Goal: Register for event/course

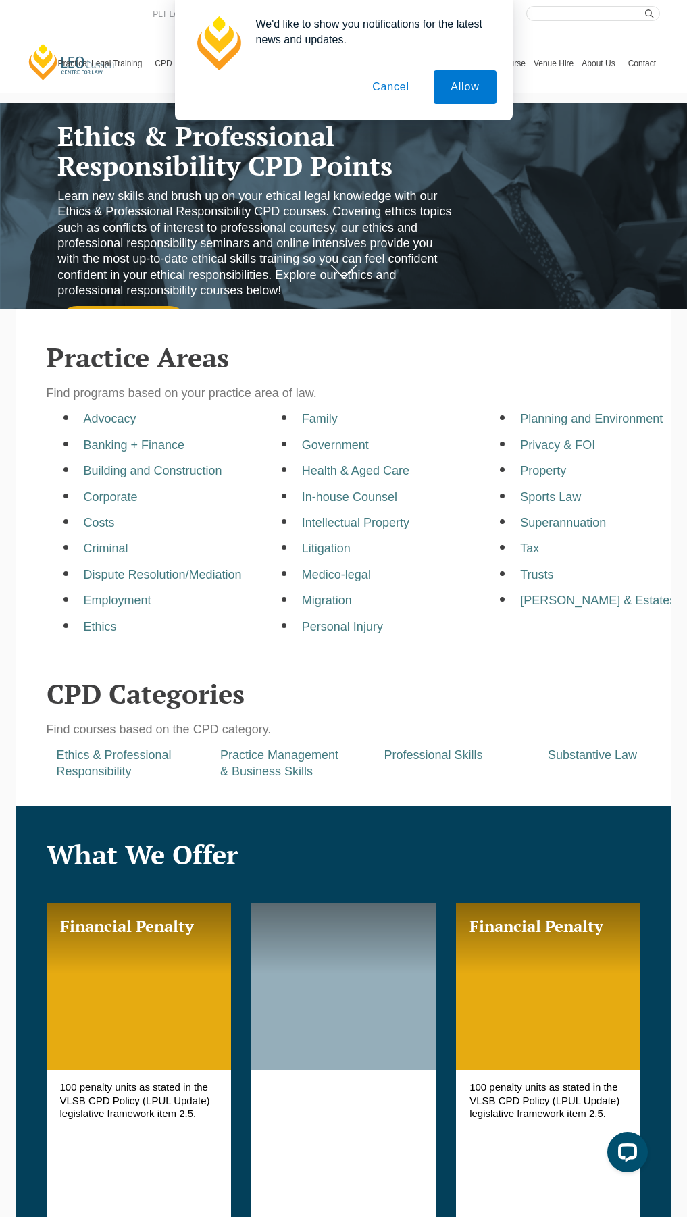
click at [407, 94] on button "Cancel" at bounding box center [390, 87] width 71 height 34
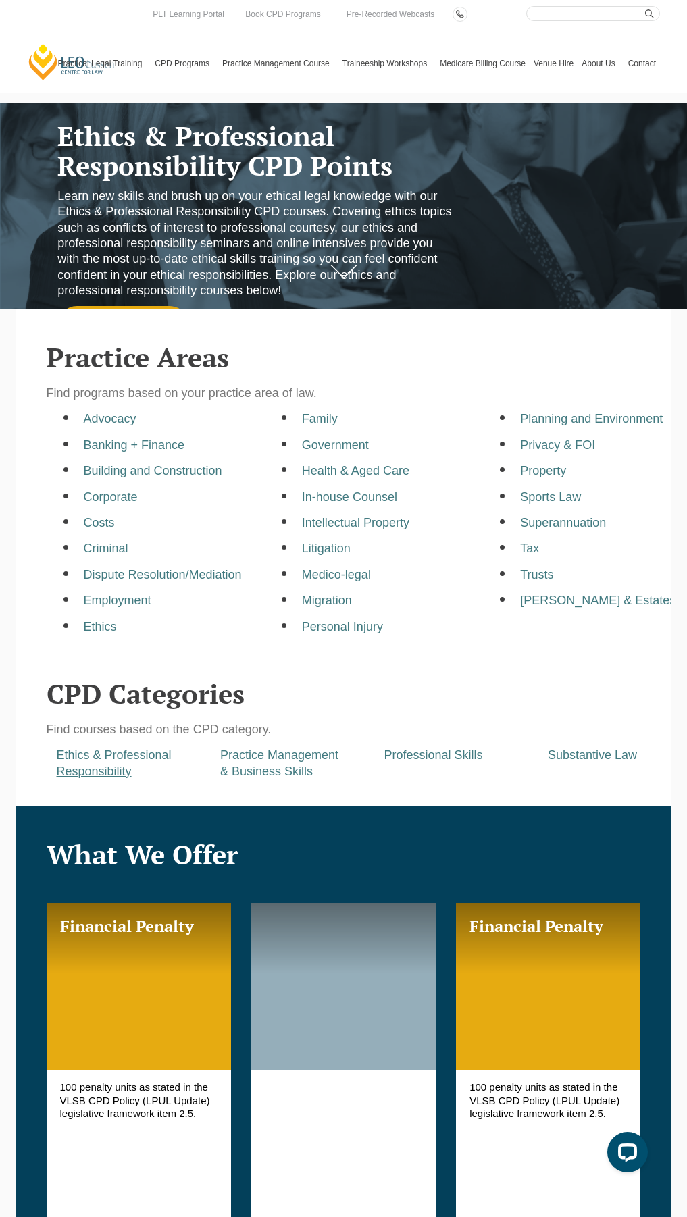
click at [99, 768] on a=pages/cpd-programs&taxons=pages/cpd-programs/cpd-category/ethics-and-professional-responsibility&_gl=1*cegatd*_gcl_au*ODI5MTk1MjQyLjE3NTUwNDY5NDE "Ethics & Professional Responsibility" at bounding box center [114, 763] width 115 height 29
click at [132, 770] on div "Ethics & Professional Responsibility" at bounding box center [129, 764] width 164 height 32
click at [53, 772] on div "Ethics & Professional Responsibility" at bounding box center [129, 764] width 164 height 32
click at [75, 767] on a=pages/cpd-programs&taxons=pages/cpd-programs/cpd-category/ethics-and-professional-responsibility&_gl=1*cegatd*_gcl_au*ODI5MTk1MjQyLjE3NTUwNDY5NDE "Ethics & Professional Responsibility" at bounding box center [114, 763] width 115 height 29
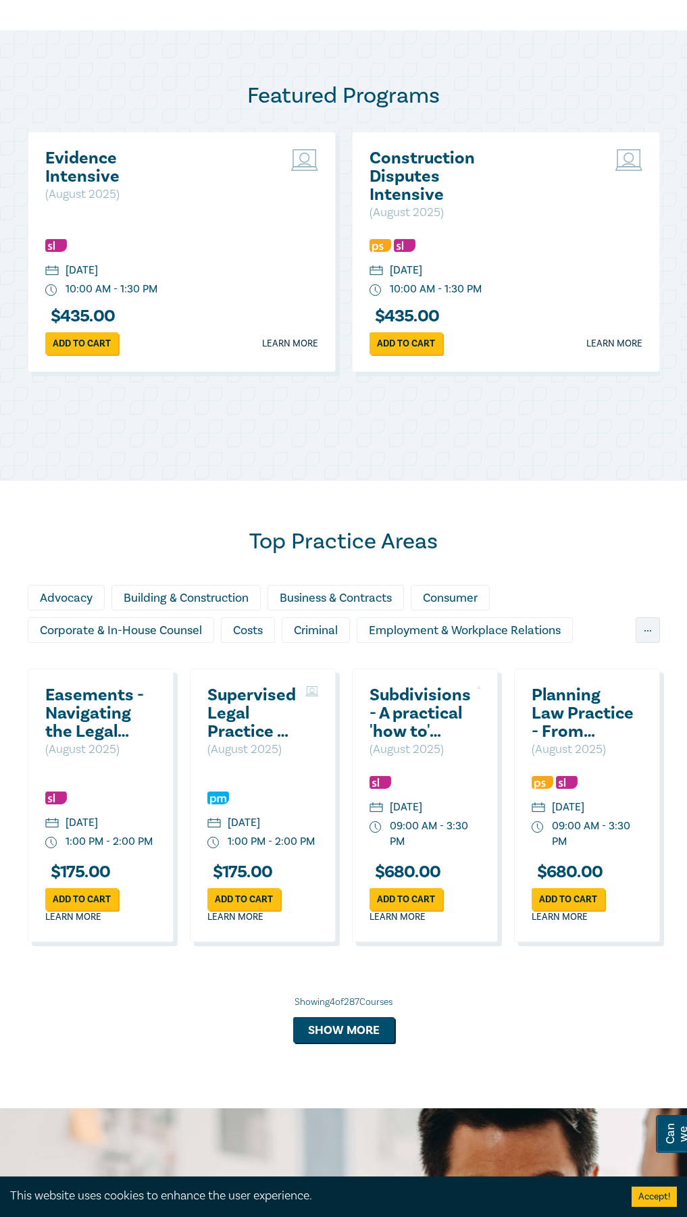
scroll to position [608, 0]
click at [343, 1041] on button "Show more" at bounding box center [343, 1030] width 101 height 26
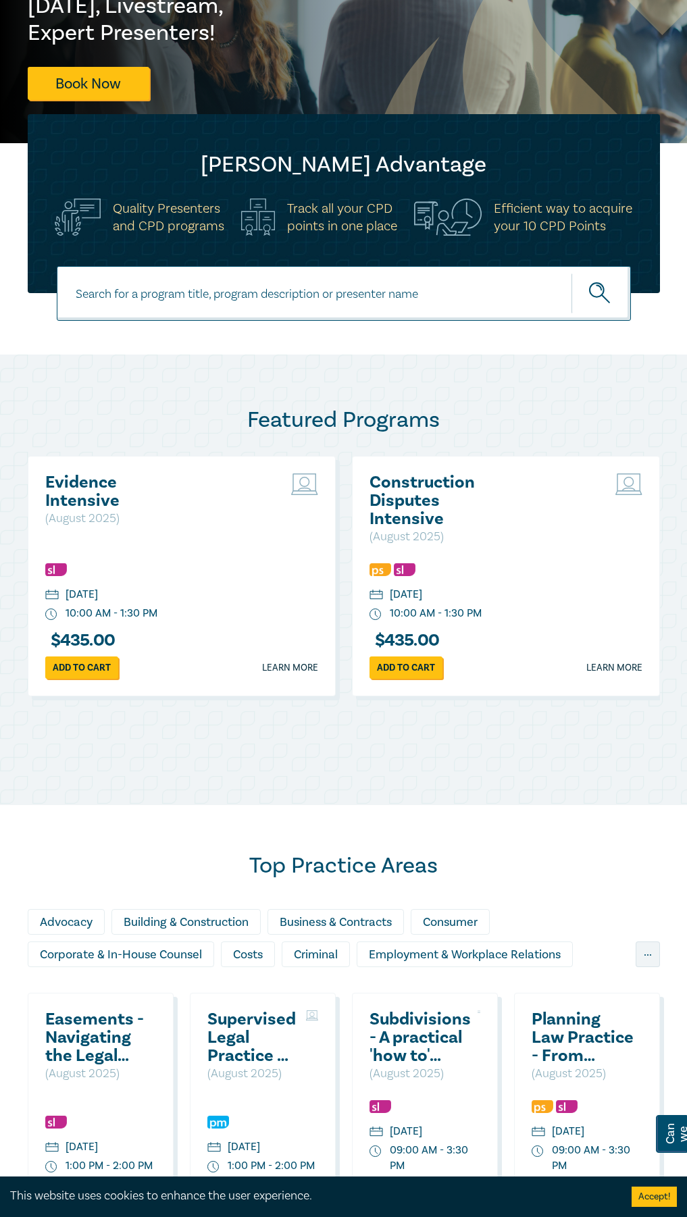
scroll to position [270, 0]
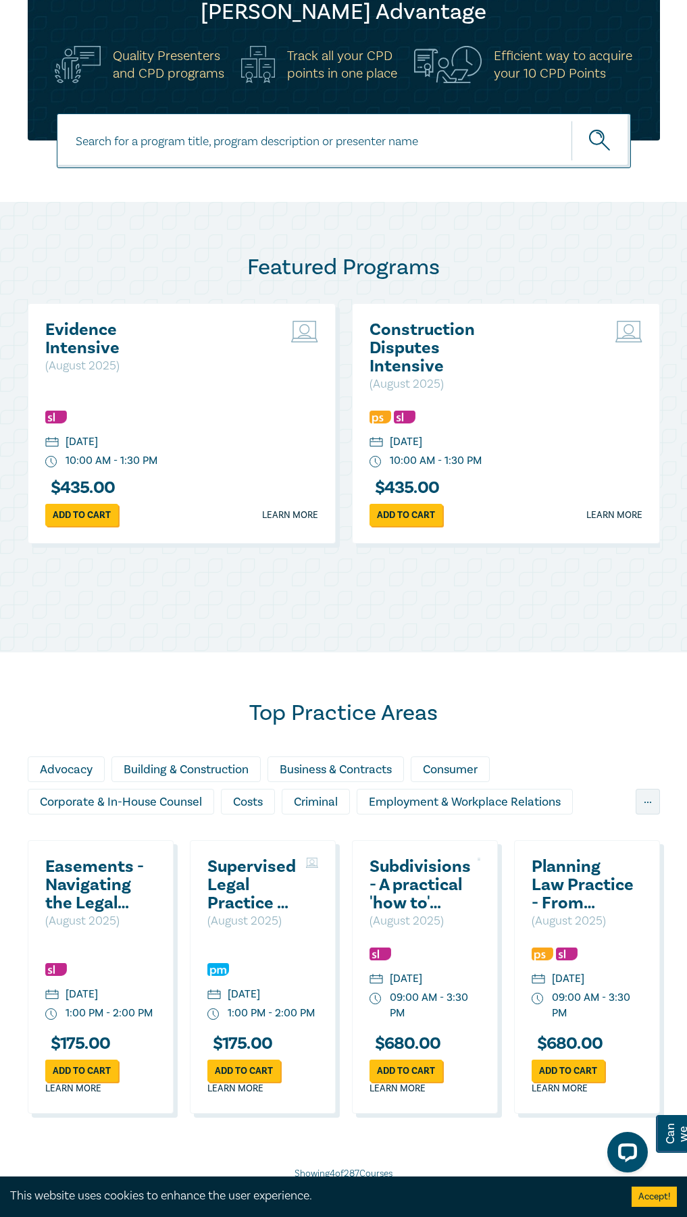
scroll to position [676, 0]
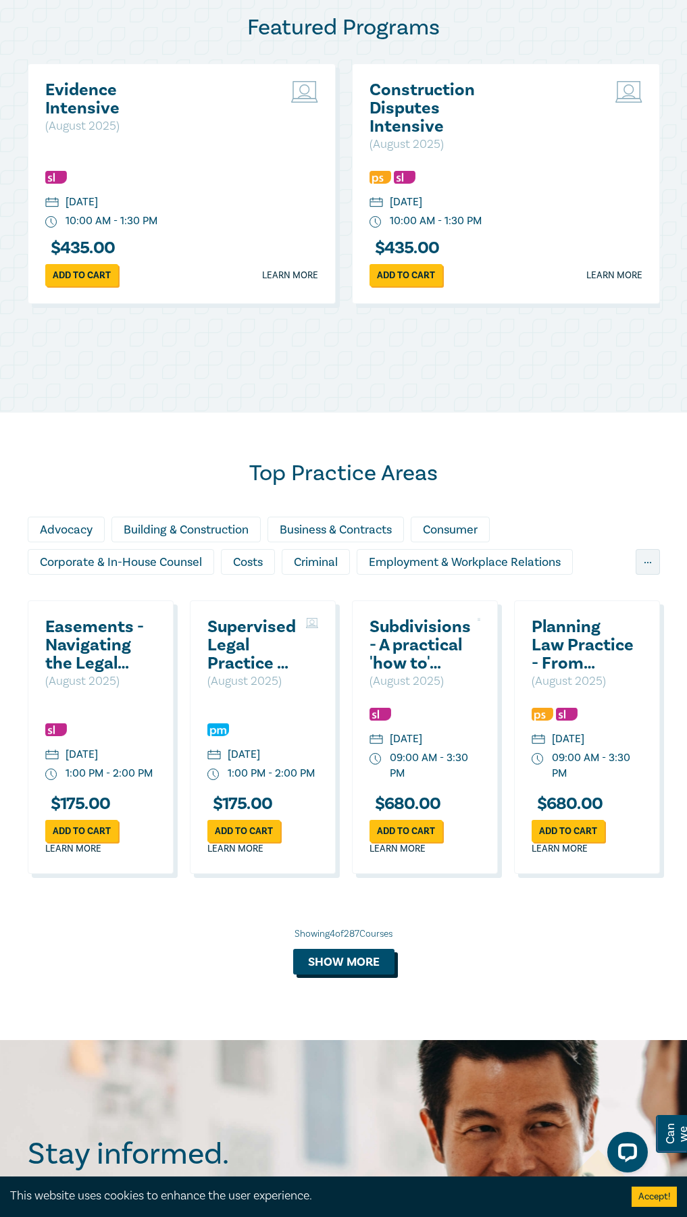
click at [359, 975] on button "Show more" at bounding box center [343, 962] width 101 height 26
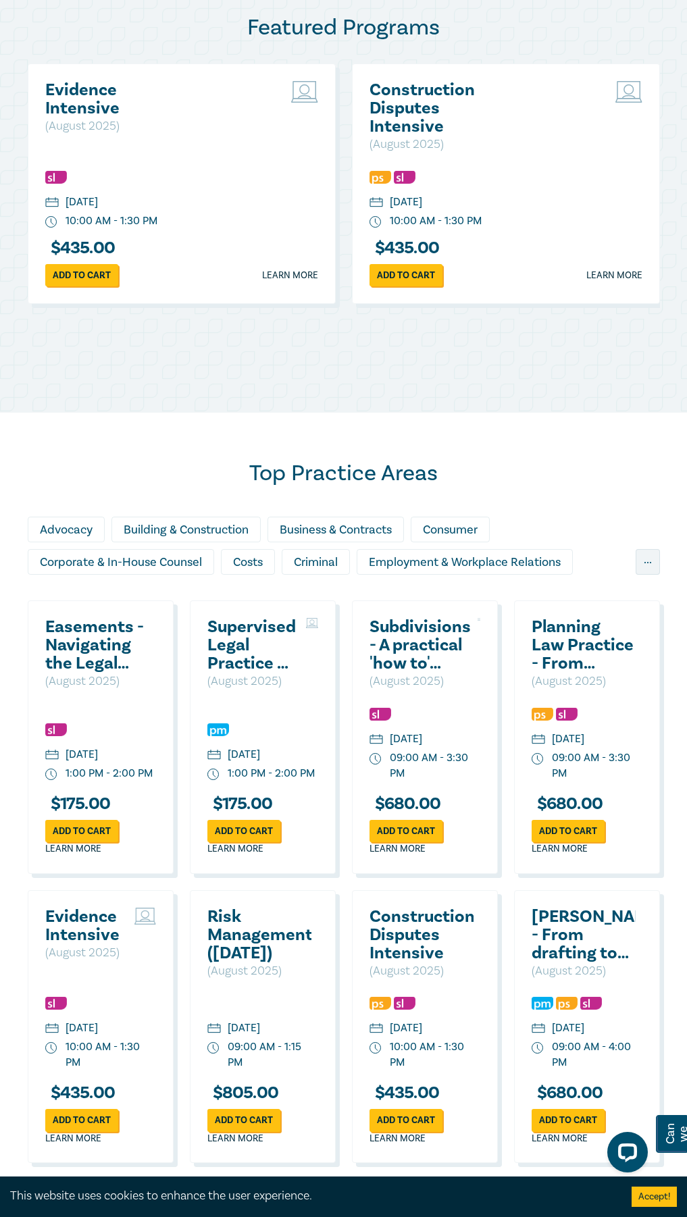
click at [64, 670] on h2 "Easements - Navigating the Legal Complexities" at bounding box center [97, 645] width 104 height 55
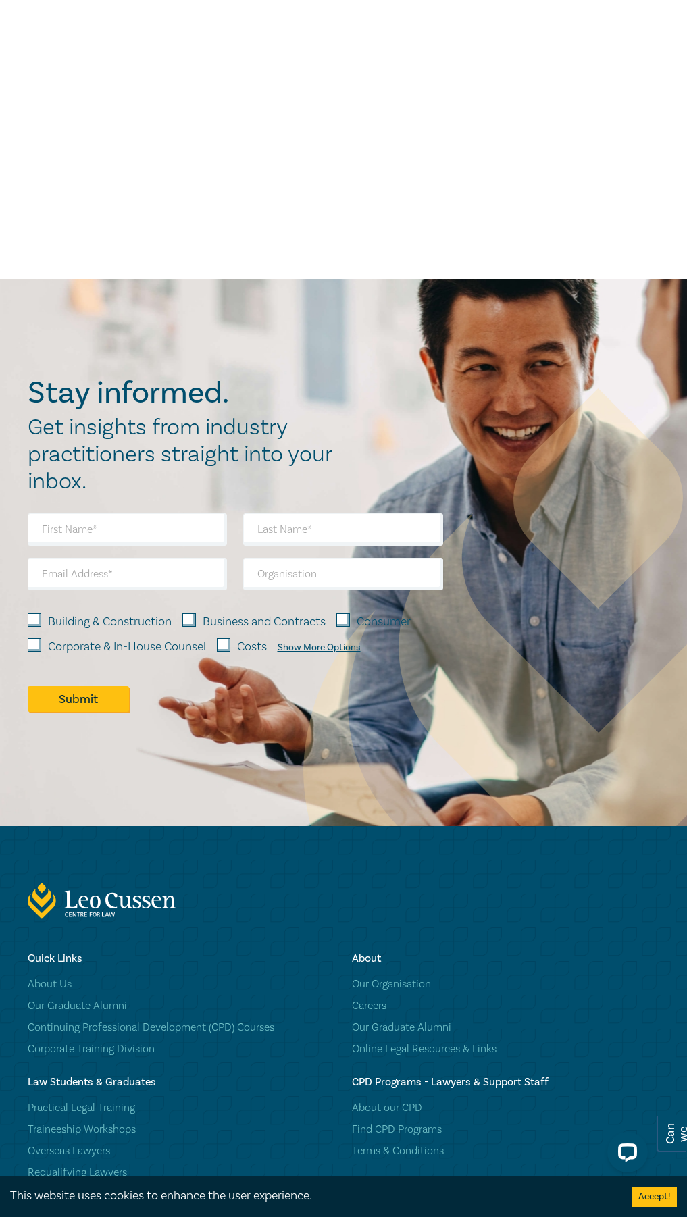
scroll to position [676, 0]
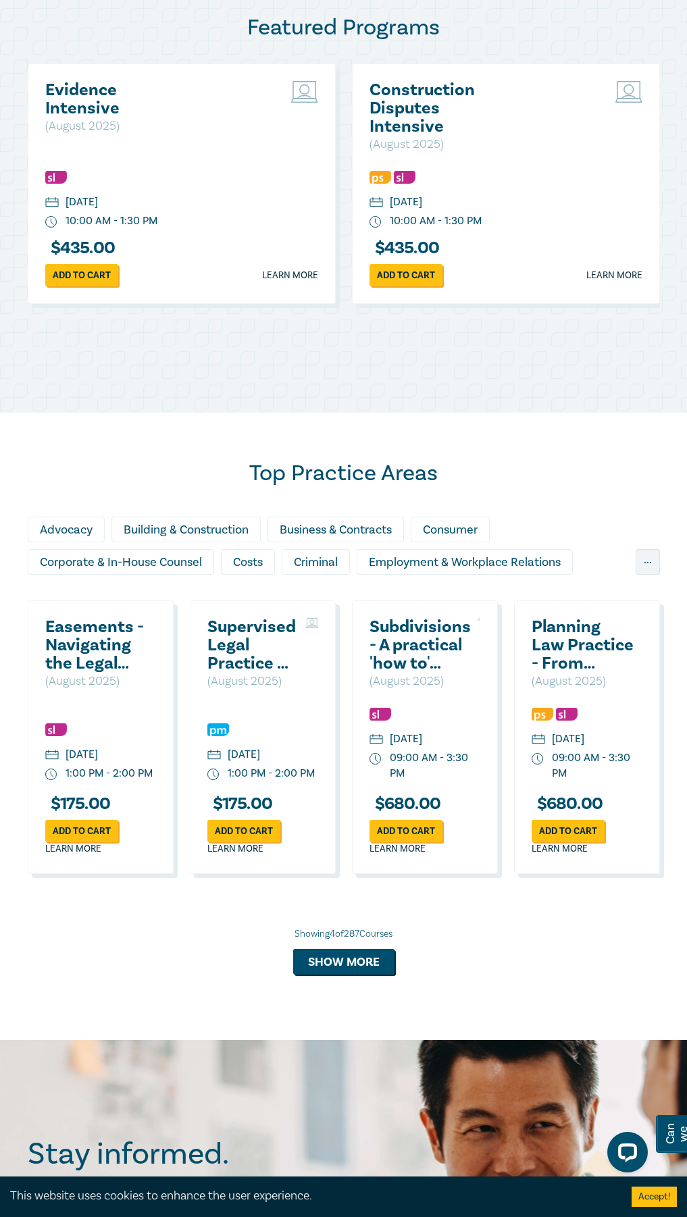
click at [488, 568] on div "Employment & Workplace Relations" at bounding box center [465, 562] width 216 height 26
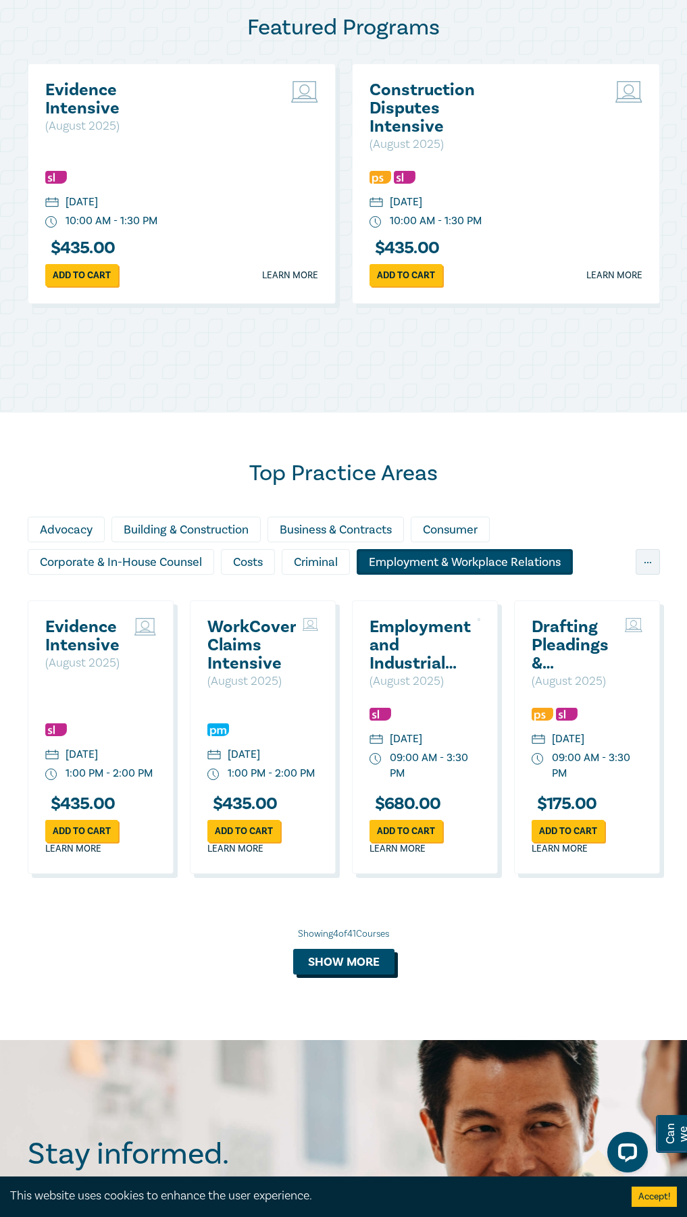
click at [357, 972] on button "Show more" at bounding box center [343, 962] width 101 height 26
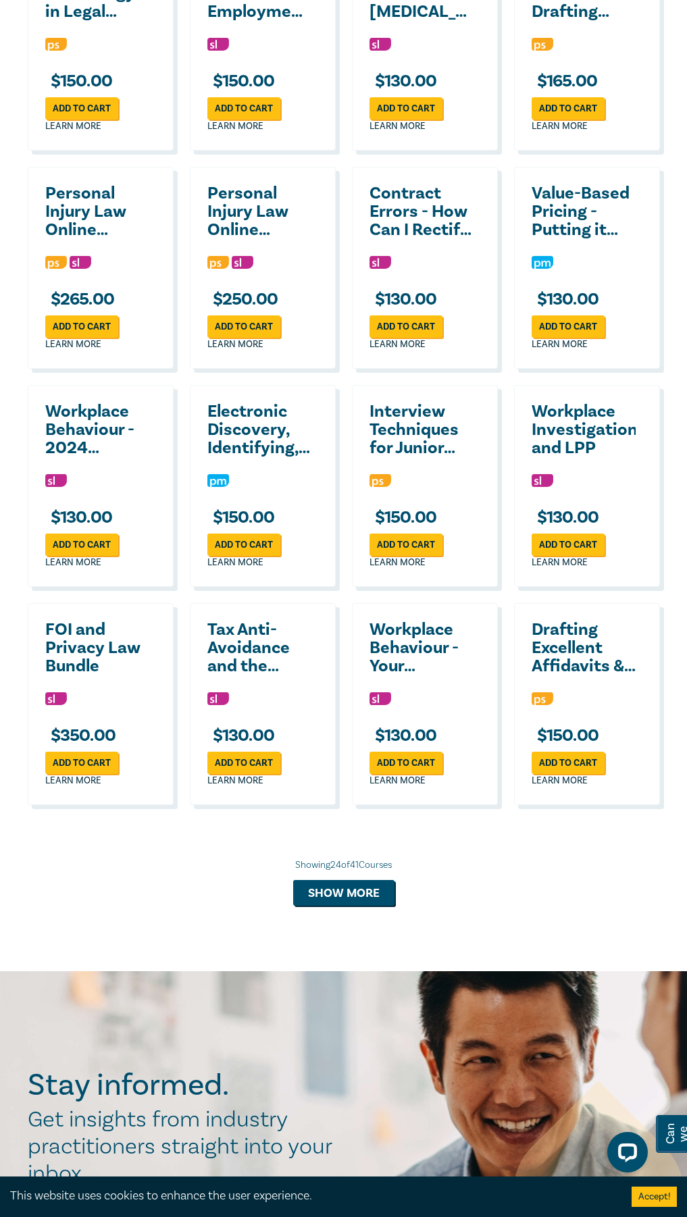
scroll to position [1959, 0]
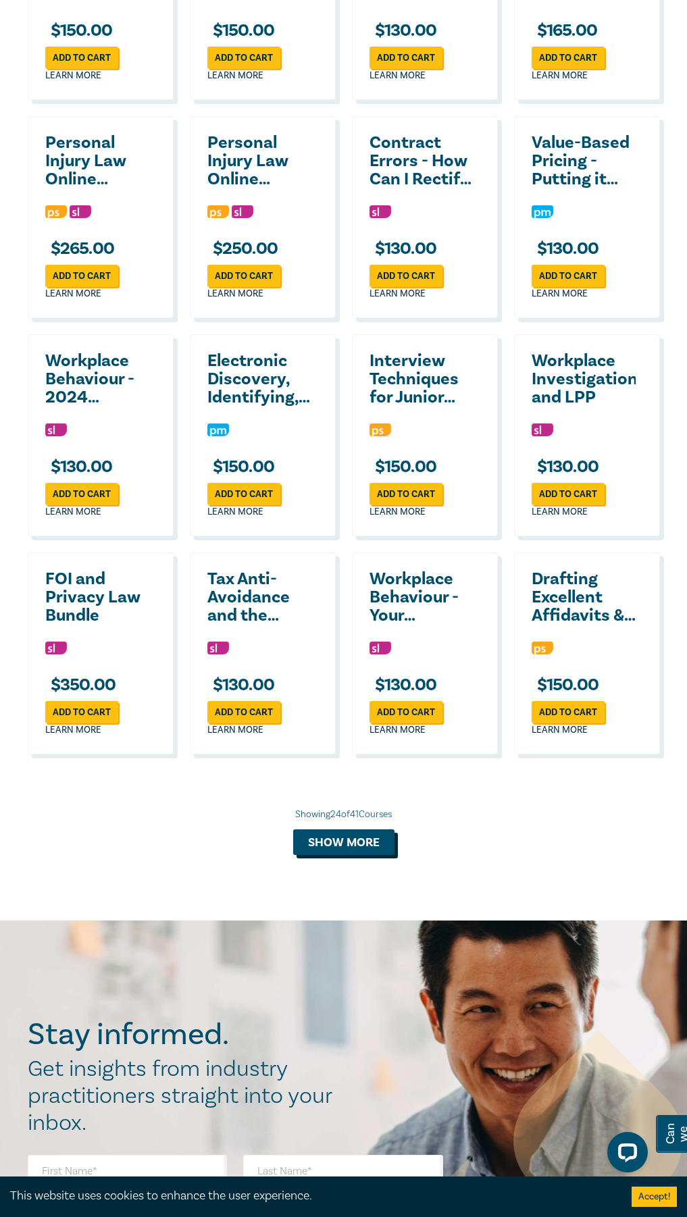
click at [383, 855] on button "Show more" at bounding box center [343, 843] width 101 height 26
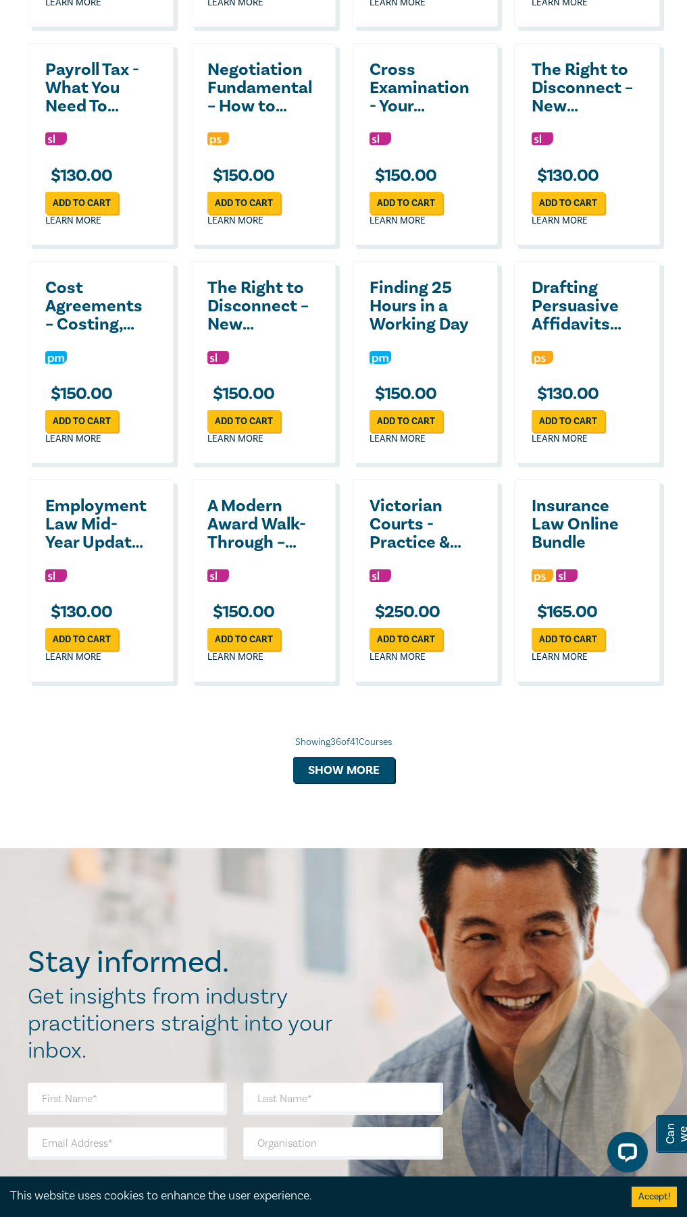
scroll to position [2702, 0]
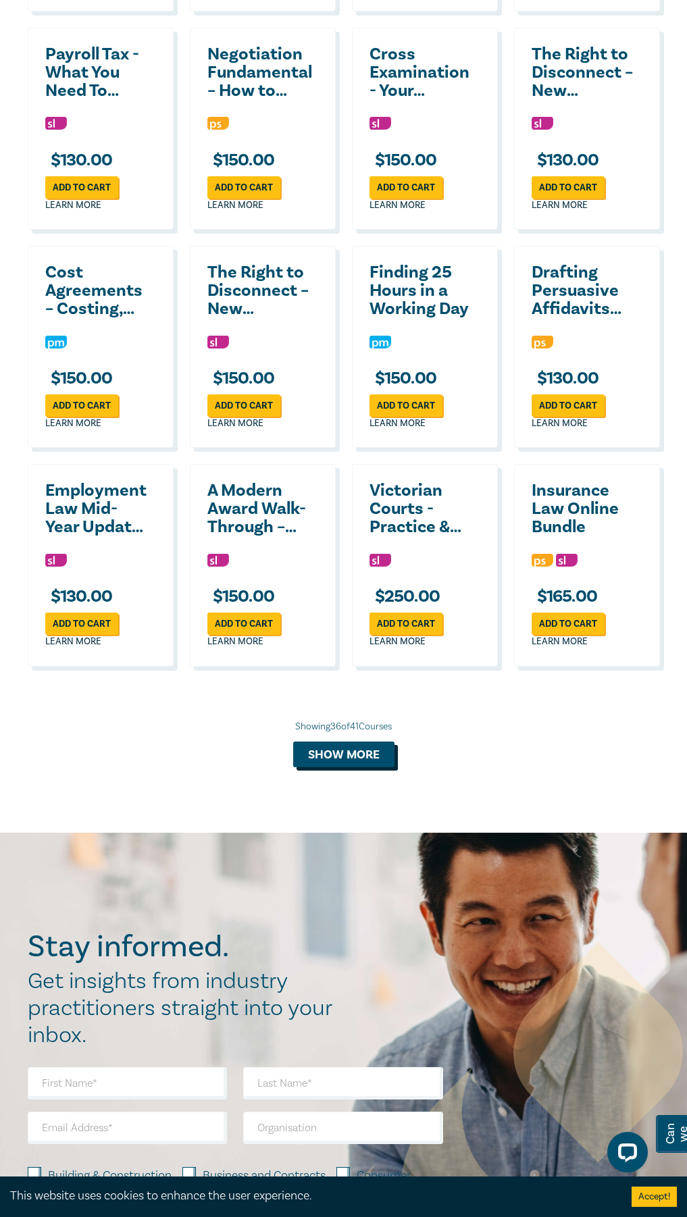
click at [380, 767] on button "Show more" at bounding box center [343, 755] width 101 height 26
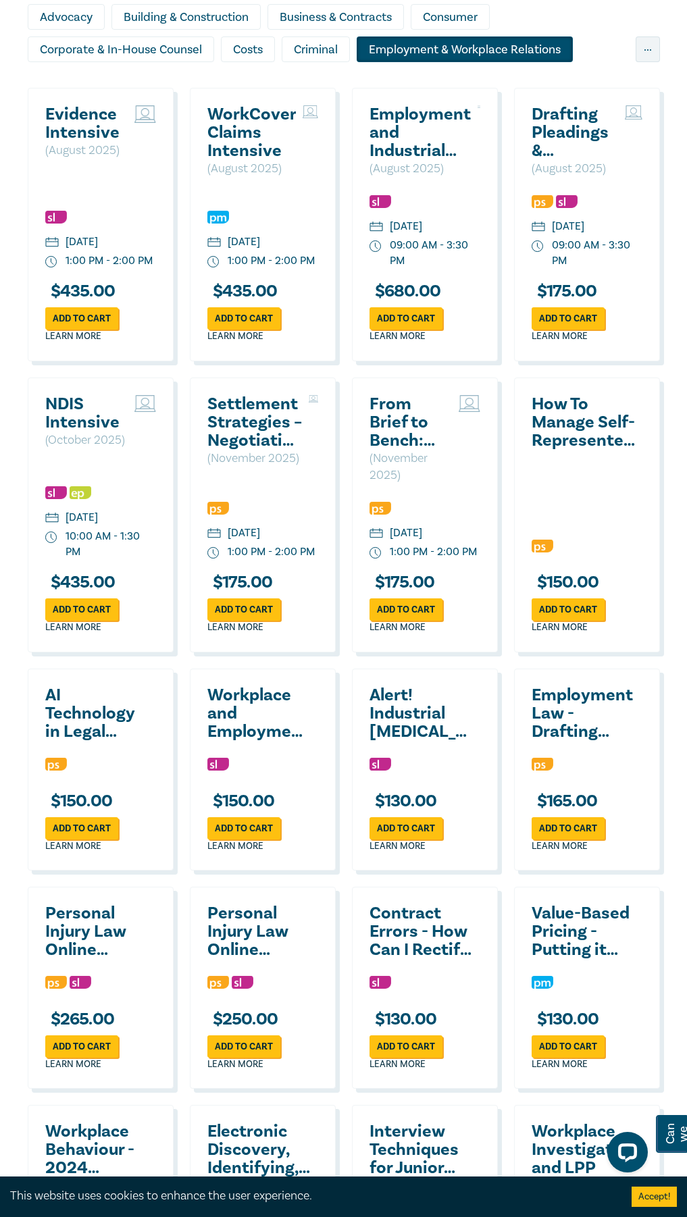
scroll to position [1149, 0]
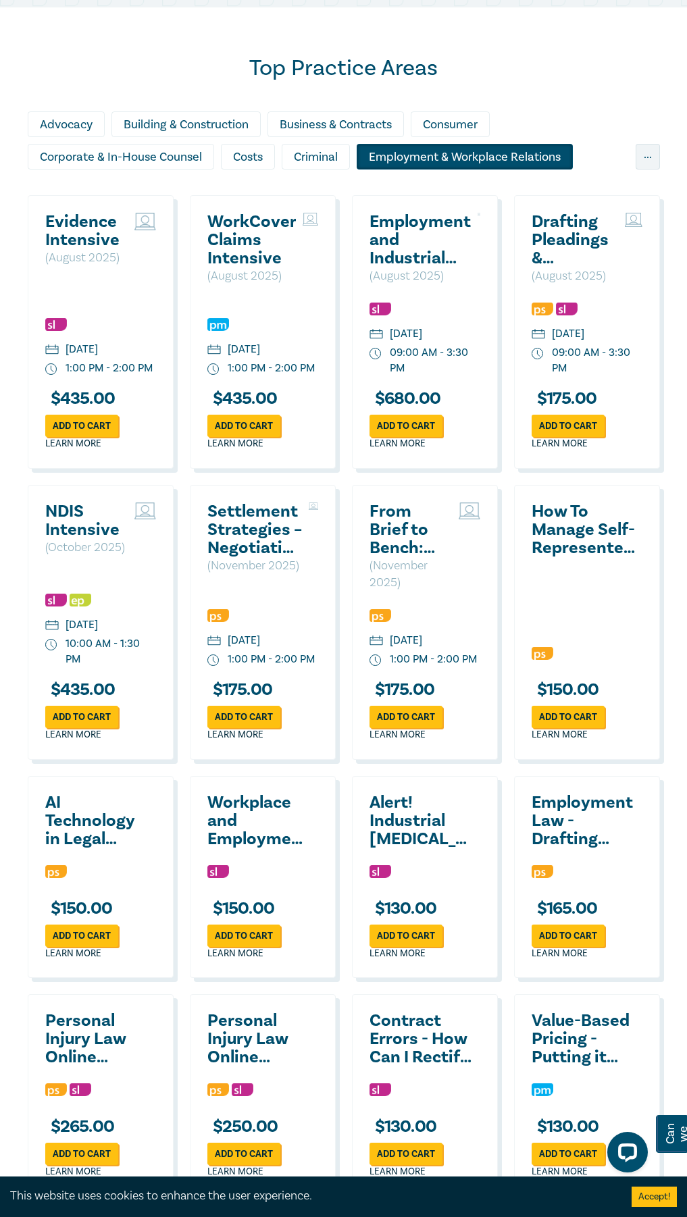
click at [79, 539] on h2 "NDIS Intensive" at bounding box center [86, 521] width 82 height 36
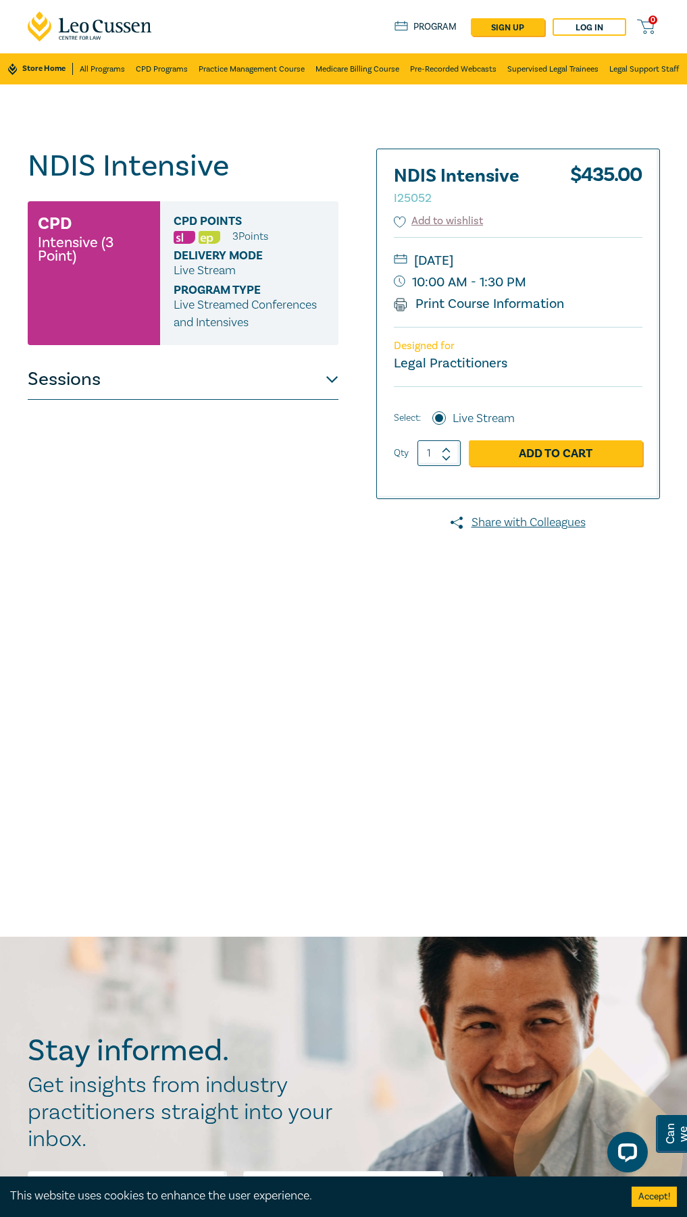
drag, startPoint x: 84, startPoint y: 256, endPoint x: 42, endPoint y: 222, distance: 54.2
click at [42, 222] on div "CPD Intensive (3 Point)" at bounding box center [94, 273] width 132 height 144
click at [42, 222] on h3 "CPD" at bounding box center [55, 223] width 34 height 24
click at [238, 272] on ul "Live Stream" at bounding box center [249, 271] width 151 height 18
